Goal: Navigation & Orientation: Find specific page/section

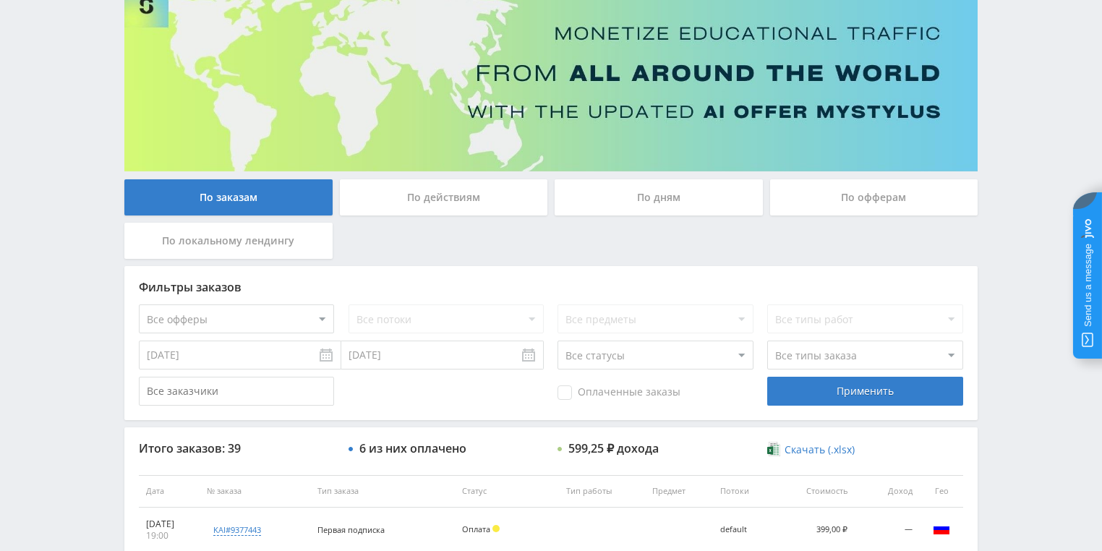
scroll to position [289, 0]
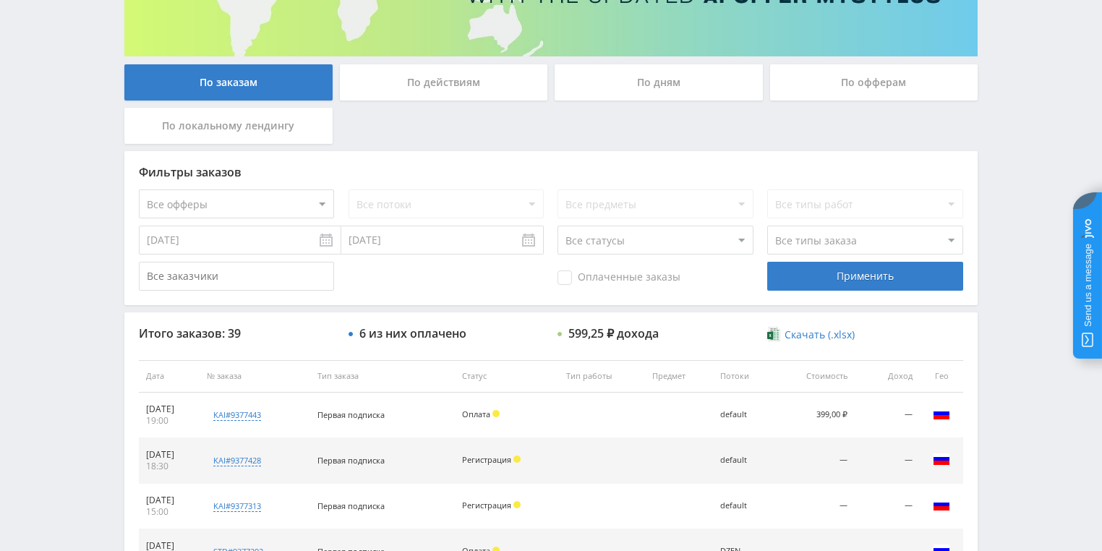
click at [476, 90] on div "По действиям" at bounding box center [444, 82] width 208 height 36
click at [0, 0] on input "По действиям" at bounding box center [0, 0] width 0 height 0
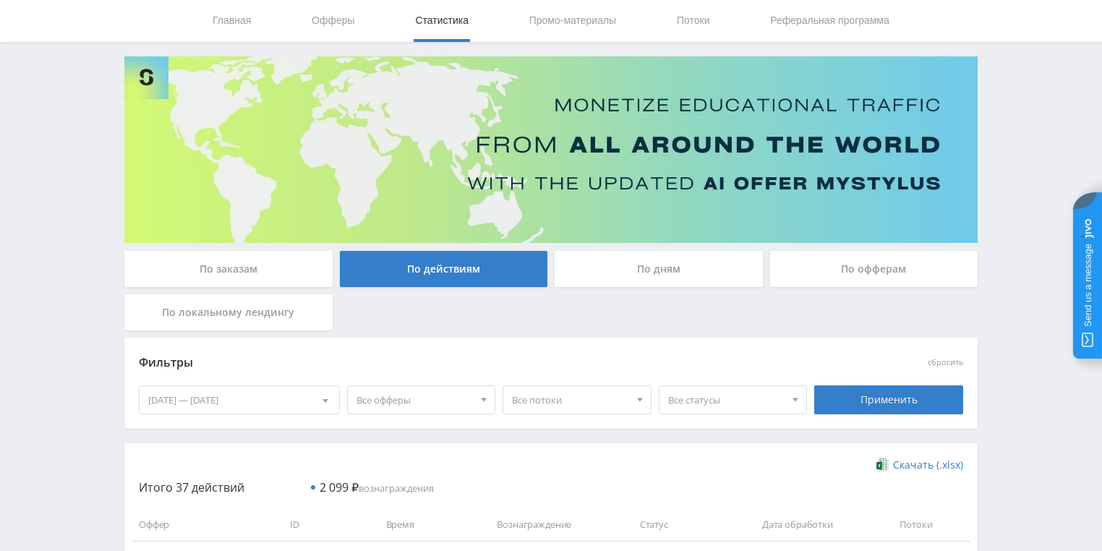
scroll to position [231, 0]
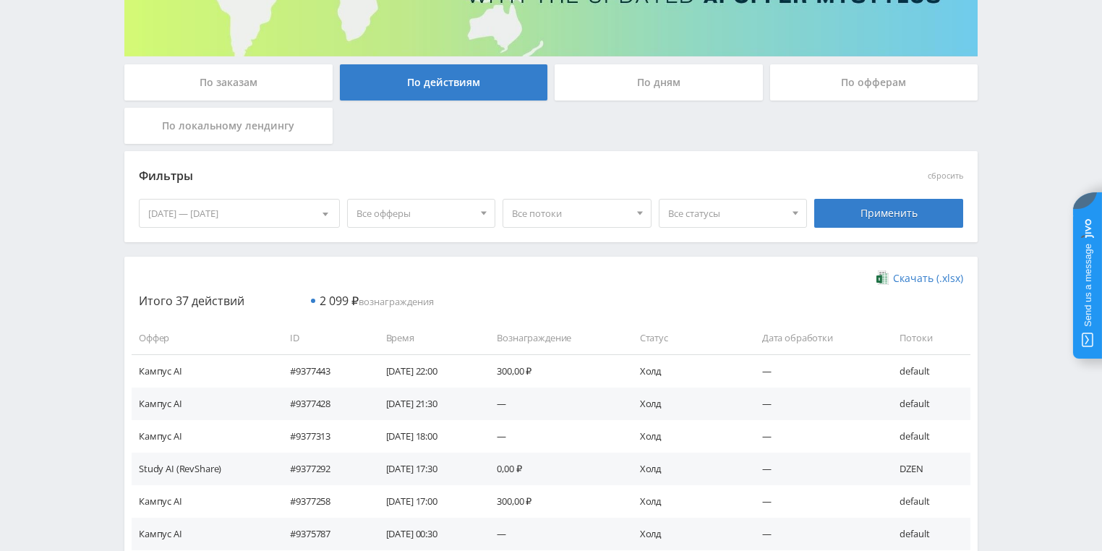
click at [617, 93] on div "По дням" at bounding box center [659, 82] width 208 height 36
click at [0, 0] on input "По дням" at bounding box center [0, 0] width 0 height 0
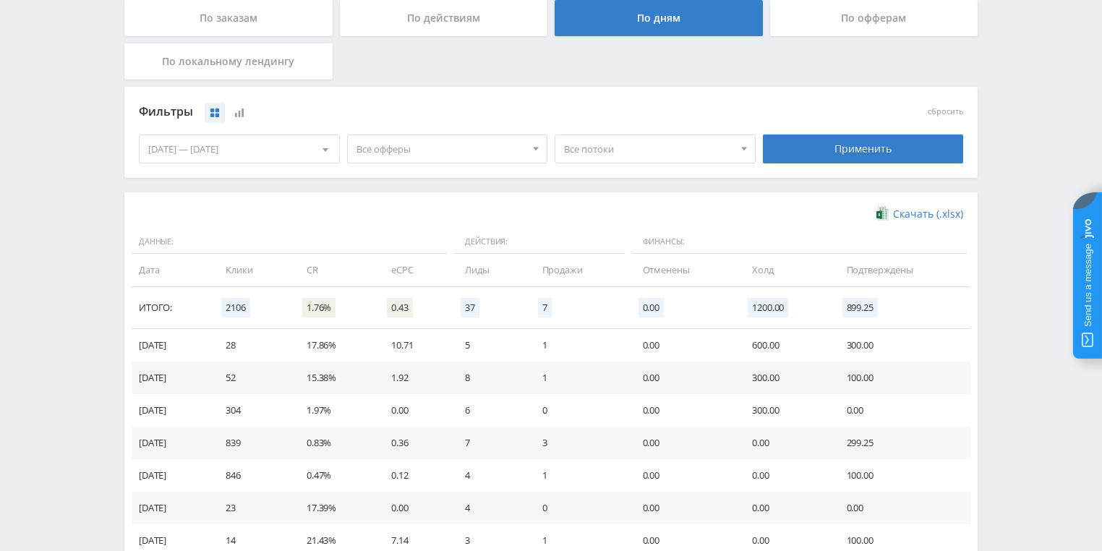
scroll to position [394, 0]
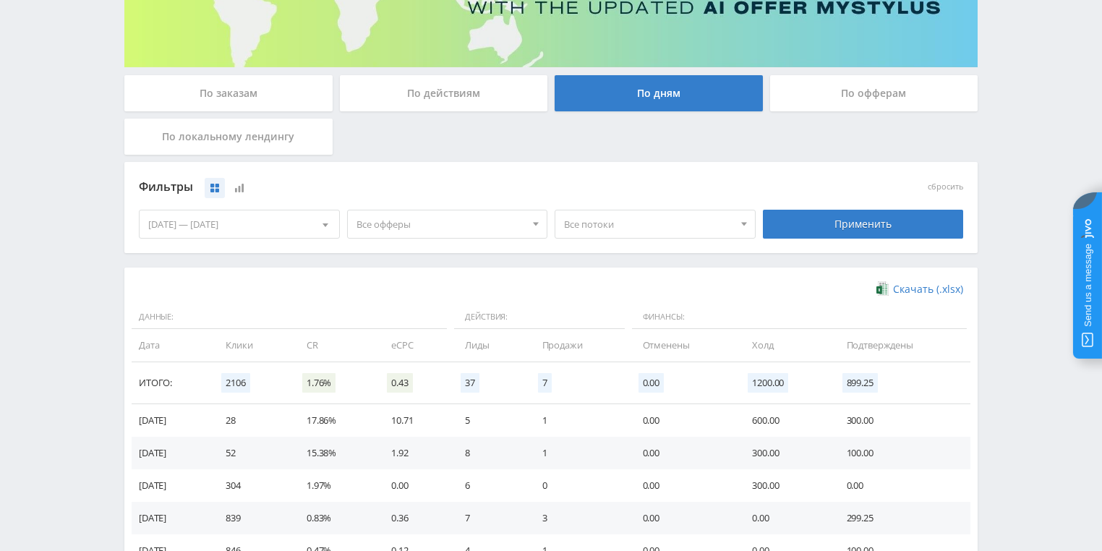
click at [827, 94] on div "По офферам" at bounding box center [874, 93] width 208 height 36
click at [0, 0] on input "По офферам" at bounding box center [0, 0] width 0 height 0
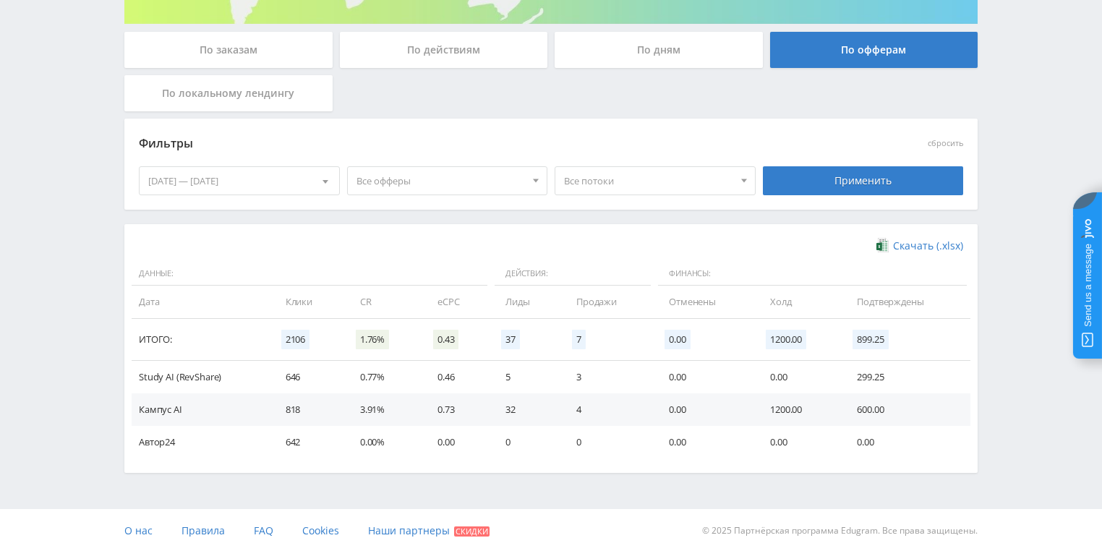
scroll to position [33, 0]
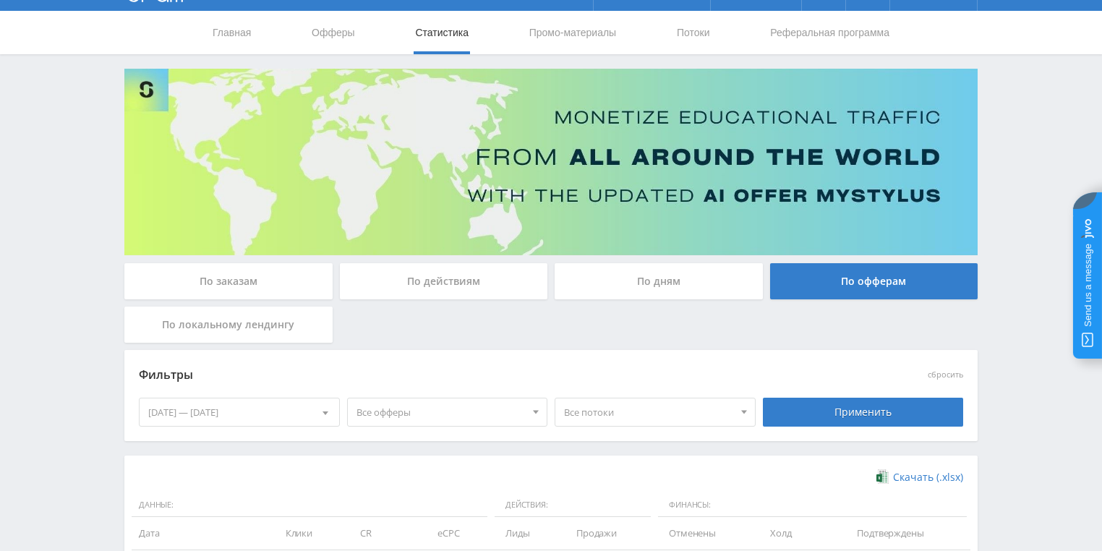
click at [451, 292] on div "По действиям" at bounding box center [444, 281] width 208 height 36
click at [0, 0] on input "По действиям" at bounding box center [0, 0] width 0 height 0
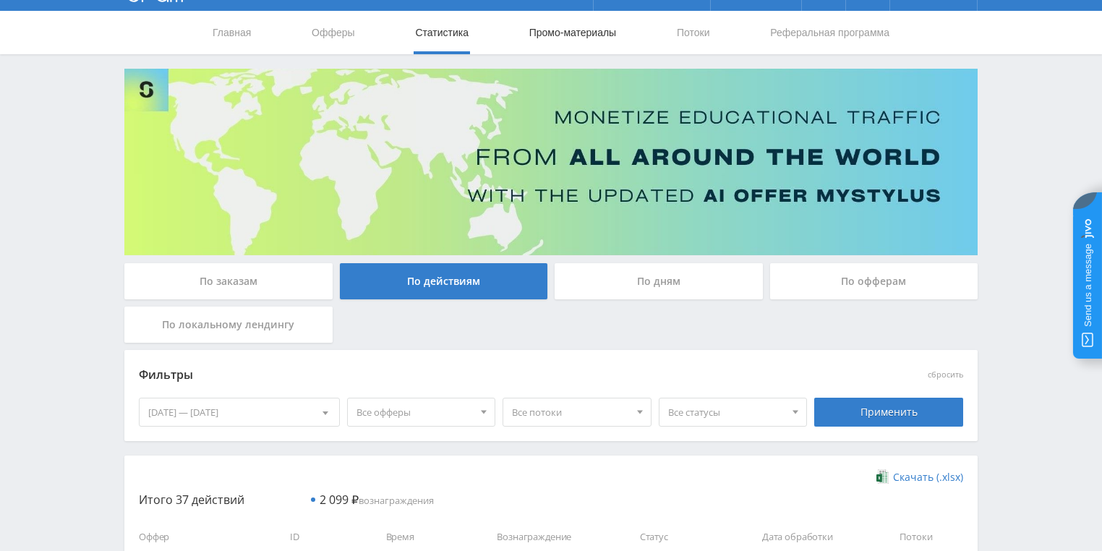
click at [561, 35] on link "Промо-материалы" at bounding box center [573, 32] width 90 height 43
select select "1"
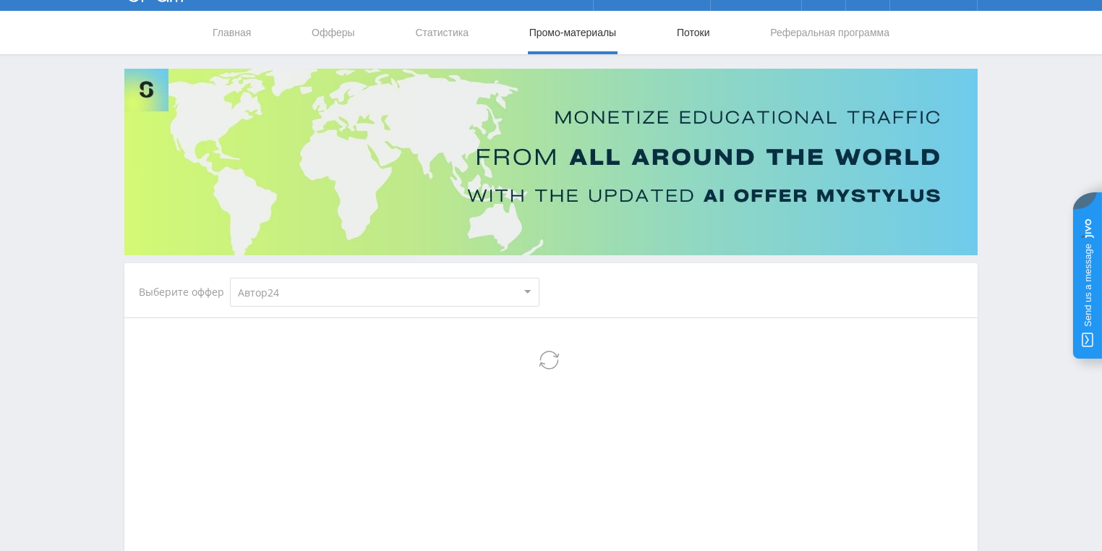
click at [688, 35] on link "Потоки" at bounding box center [693, 32] width 36 height 43
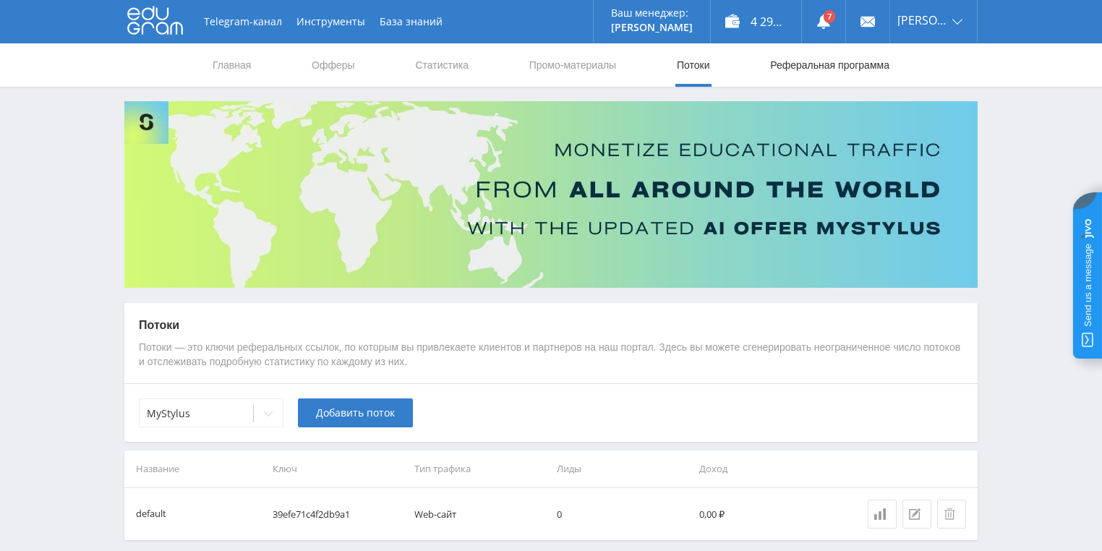
click at [817, 71] on link "Реферальная программа" at bounding box center [830, 64] width 122 height 43
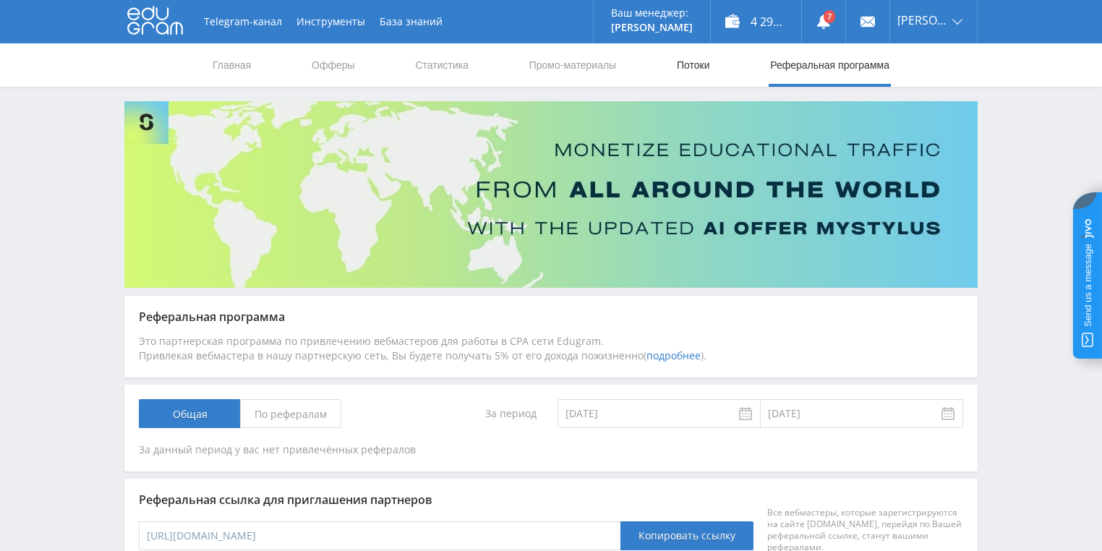
click at [695, 64] on link "Потоки" at bounding box center [693, 64] width 36 height 43
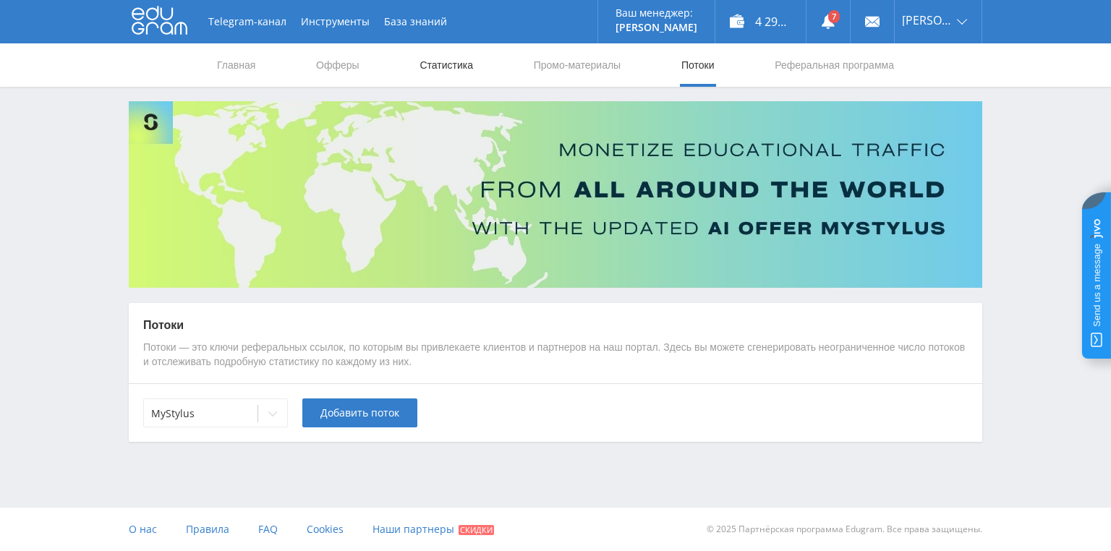
click at [443, 64] on link "Статистика" at bounding box center [446, 64] width 56 height 43
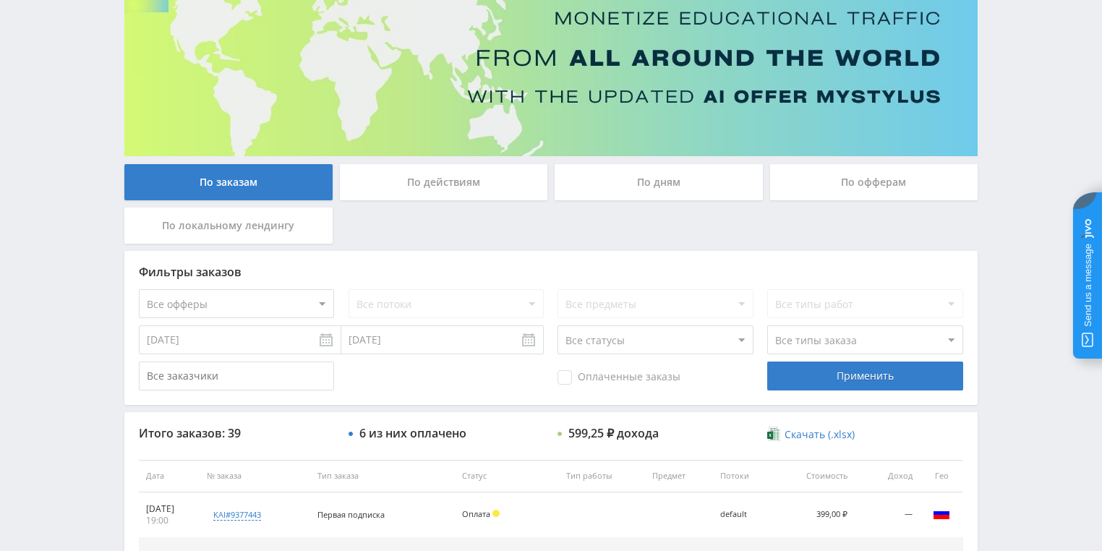
scroll to position [231, 0]
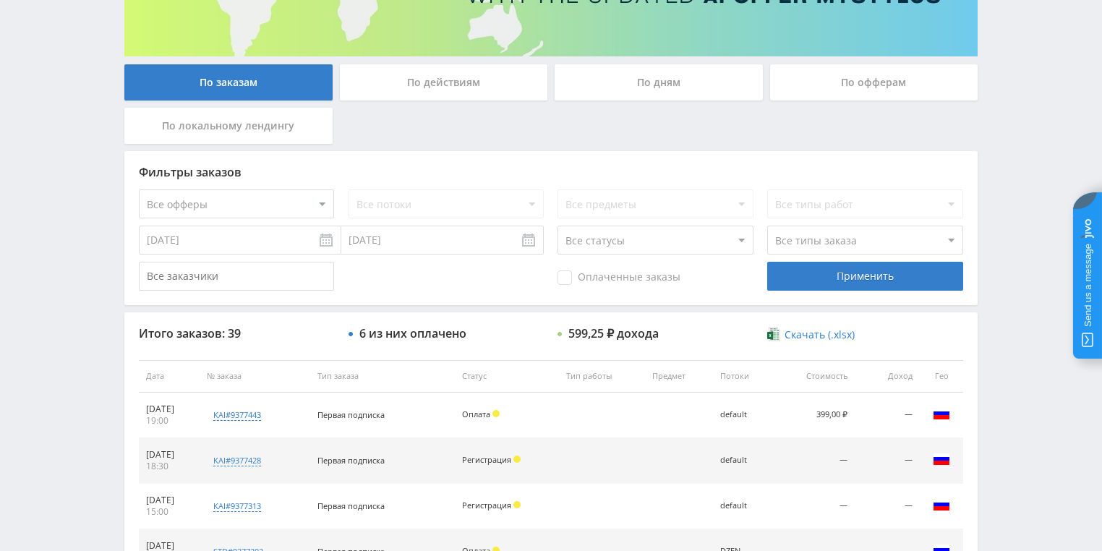
drag, startPoint x: 437, startPoint y: 94, endPoint x: 455, endPoint y: 107, distance: 22.3
click at [437, 93] on div "По действиям" at bounding box center [444, 82] width 208 height 36
click at [0, 0] on input "По действиям" at bounding box center [0, 0] width 0 height 0
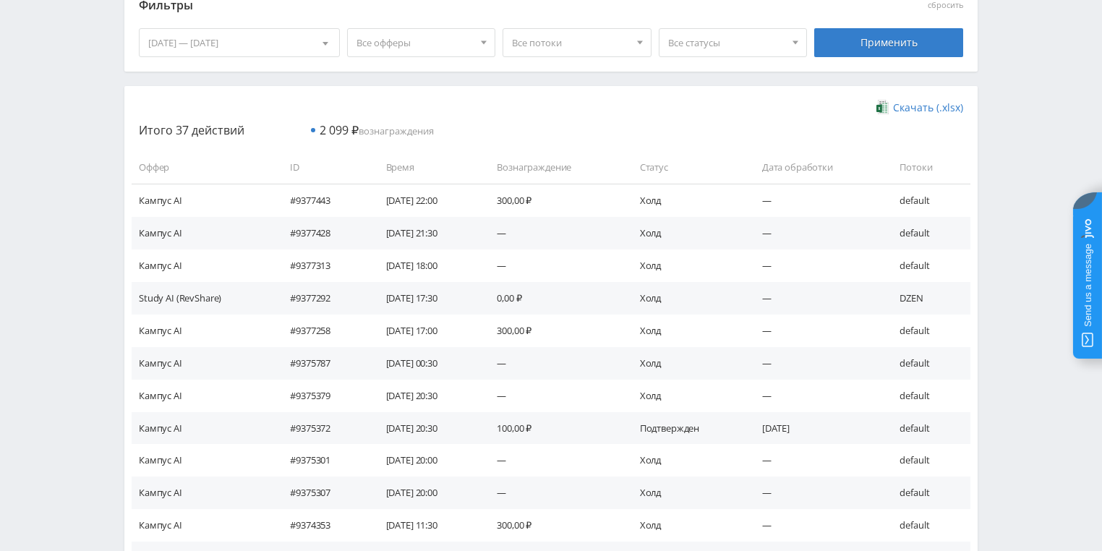
scroll to position [405, 0]
